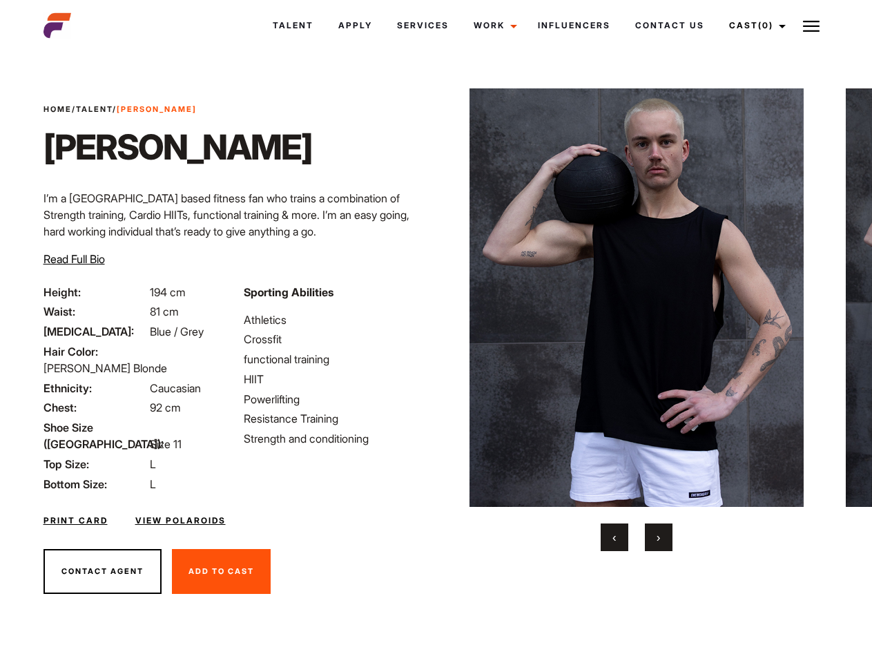
click at [754, 26] on link "Cast (0)" at bounding box center [755, 25] width 77 height 37
click at [812, 26] on img at bounding box center [811, 26] width 17 height 17
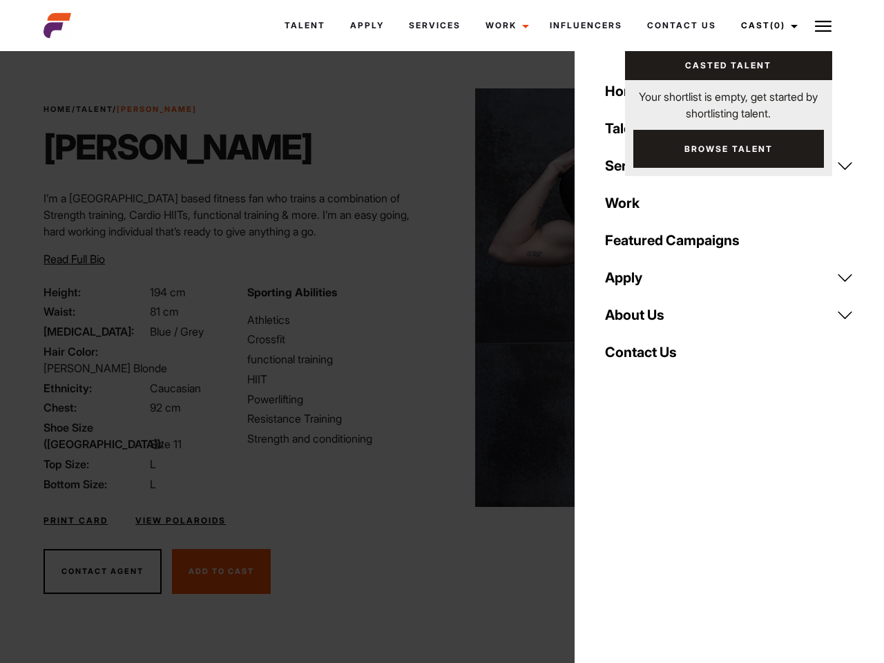
click at [636, 320] on img at bounding box center [642, 297] width 335 height 419
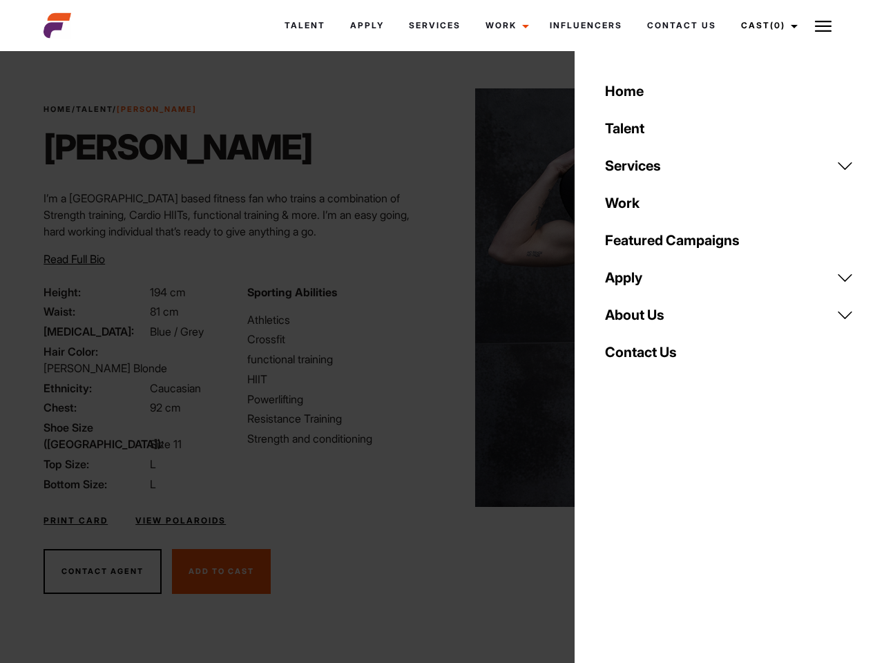
click at [436, 298] on div "Sporting Abilities Athletics Crossfit functional training HIIT Powerlifting Res…" at bounding box center [340, 388] width 203 height 209
click at [615, 537] on div "Home Talent Services Talent Casting Photography Videography Creative Hair and M…" at bounding box center [729, 331] width 309 height 663
click at [659, 537] on div "Home Talent Services Talent Casting Photography Videography Creative Hair and M…" at bounding box center [729, 331] width 309 height 663
